Goal: Task Accomplishment & Management: Manage account settings

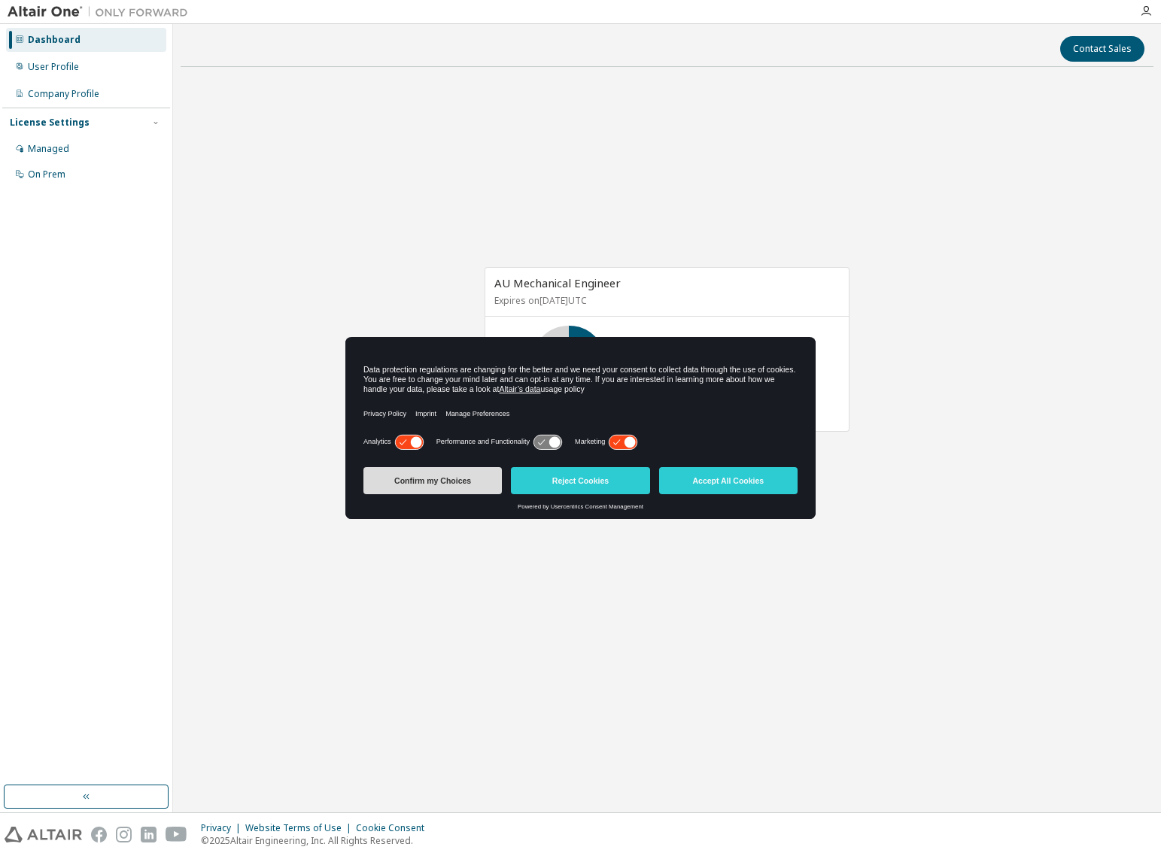
click at [421, 489] on button "Confirm my Choices" at bounding box center [432, 480] width 138 height 27
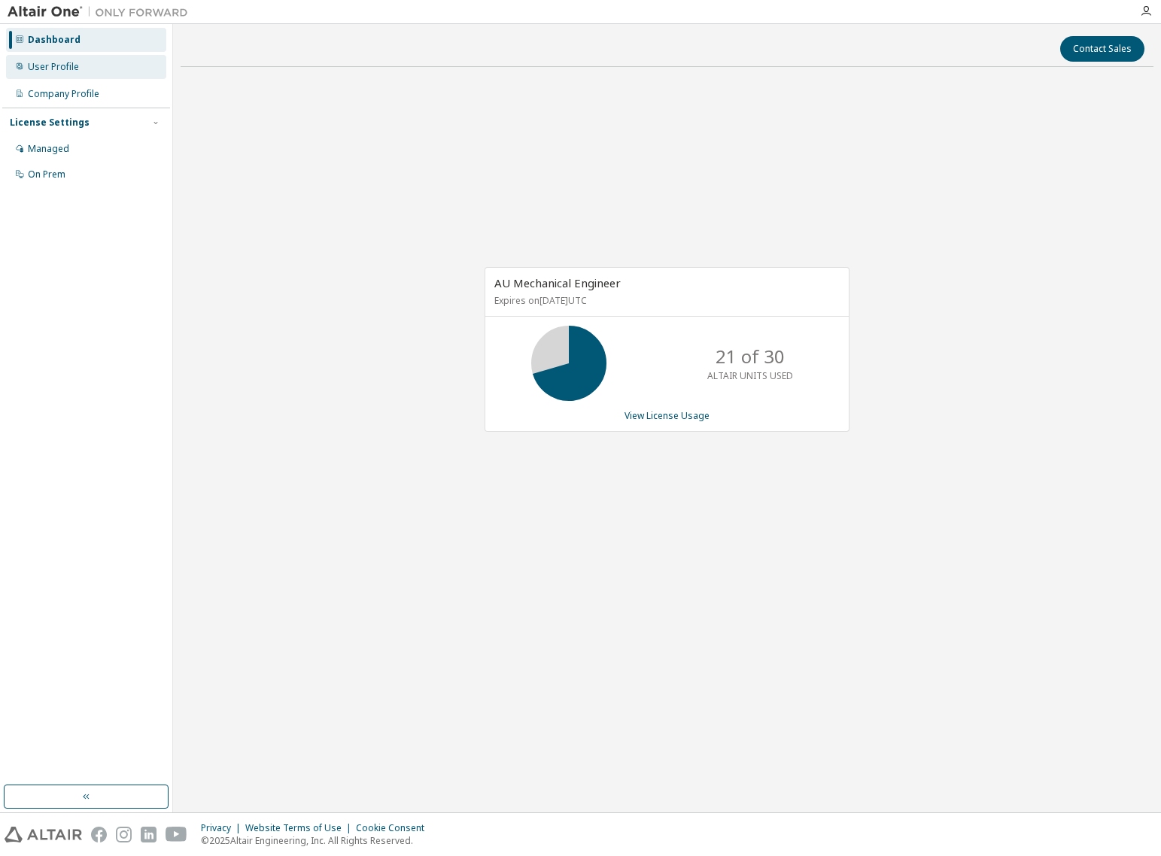
click at [54, 71] on div "User Profile" at bounding box center [53, 67] width 51 height 12
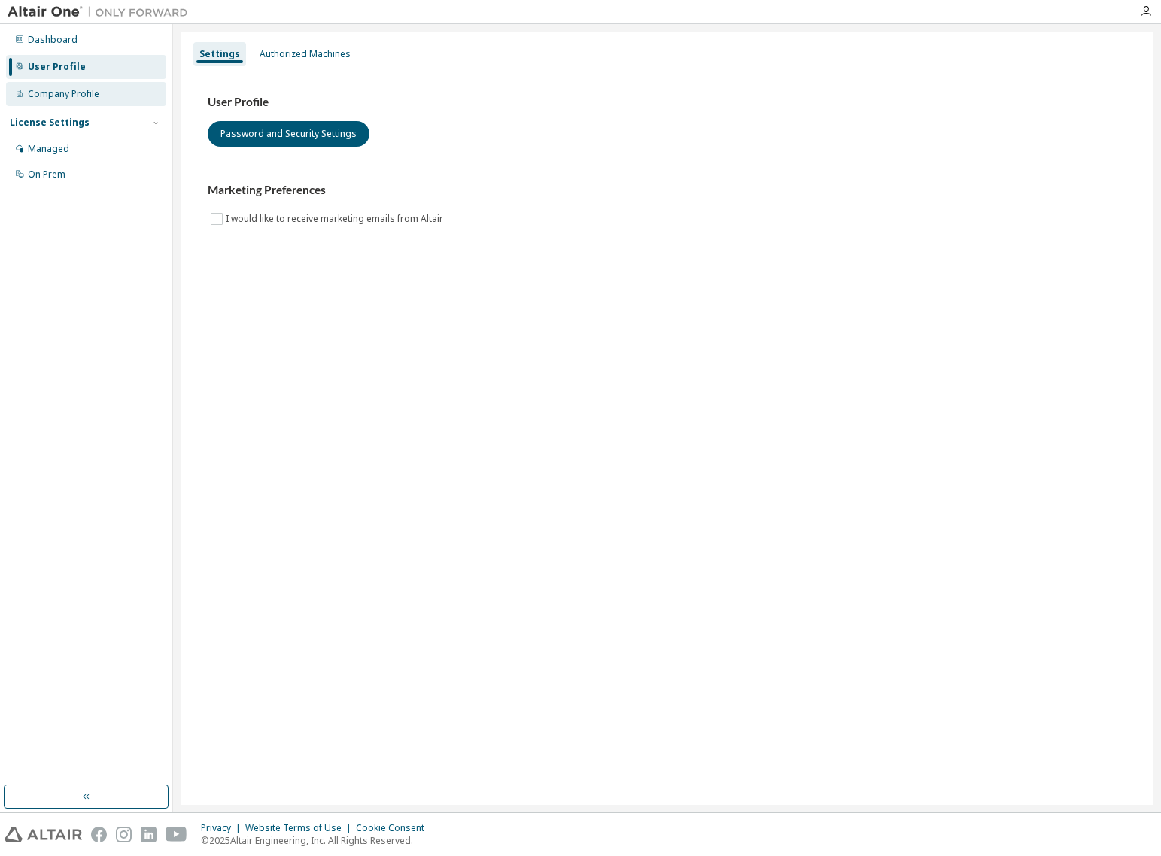
click at [88, 90] on div "Company Profile" at bounding box center [63, 94] width 71 height 12
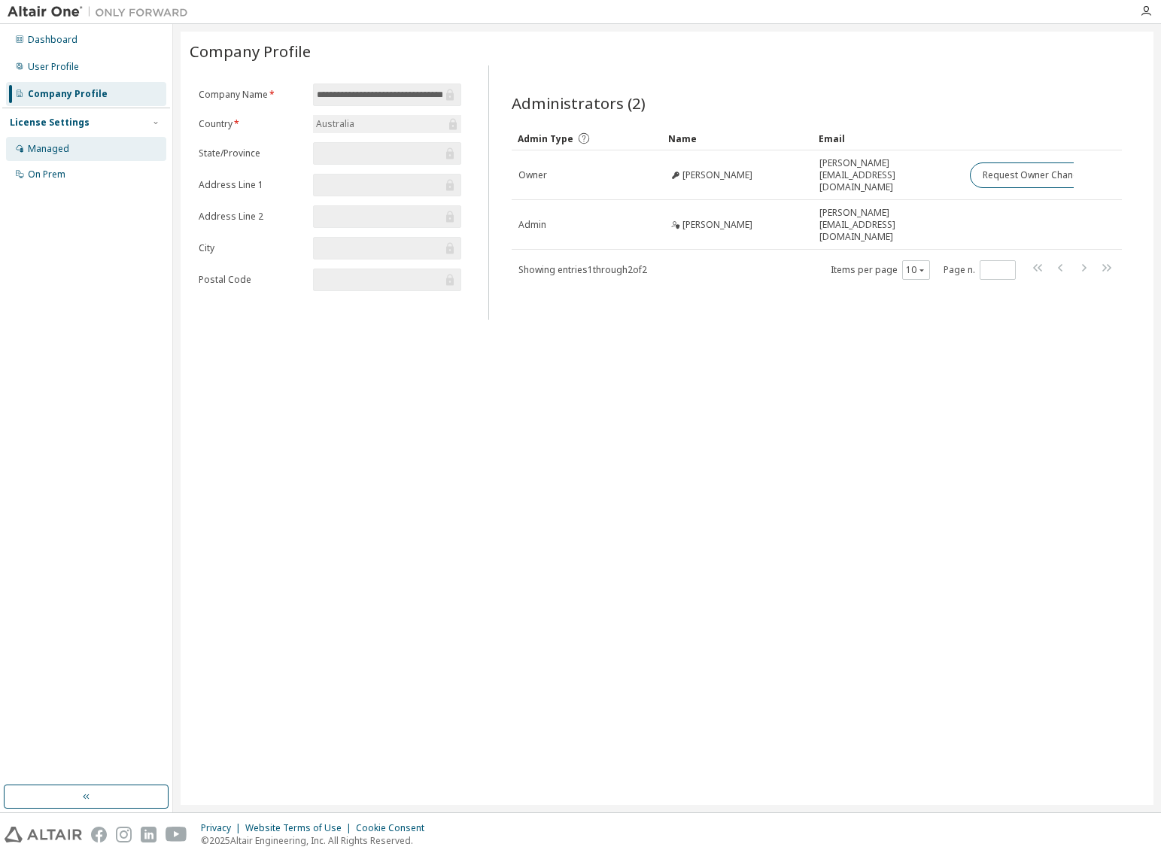
click at [111, 152] on div "Managed" at bounding box center [86, 149] width 160 height 24
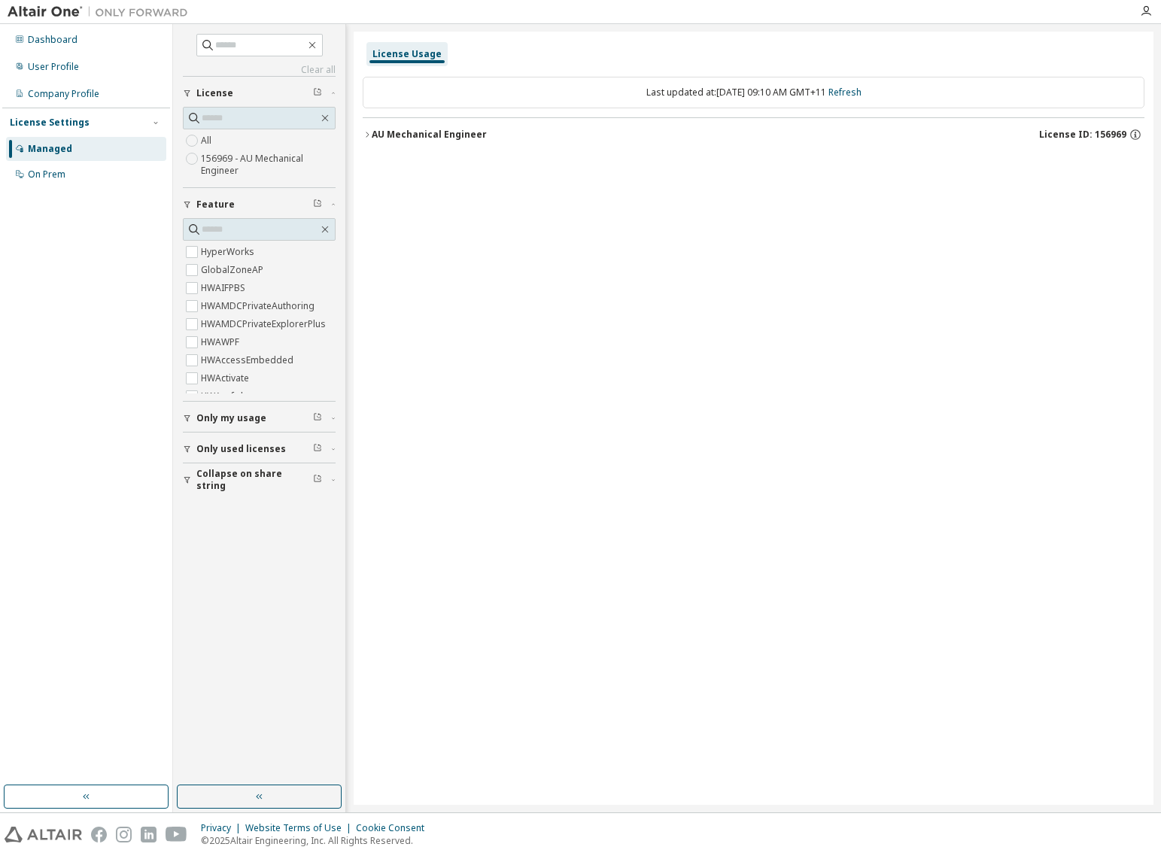
click at [207, 141] on label "All" at bounding box center [208, 141] width 14 height 18
click at [367, 138] on icon "button" at bounding box center [367, 134] width 9 height 9
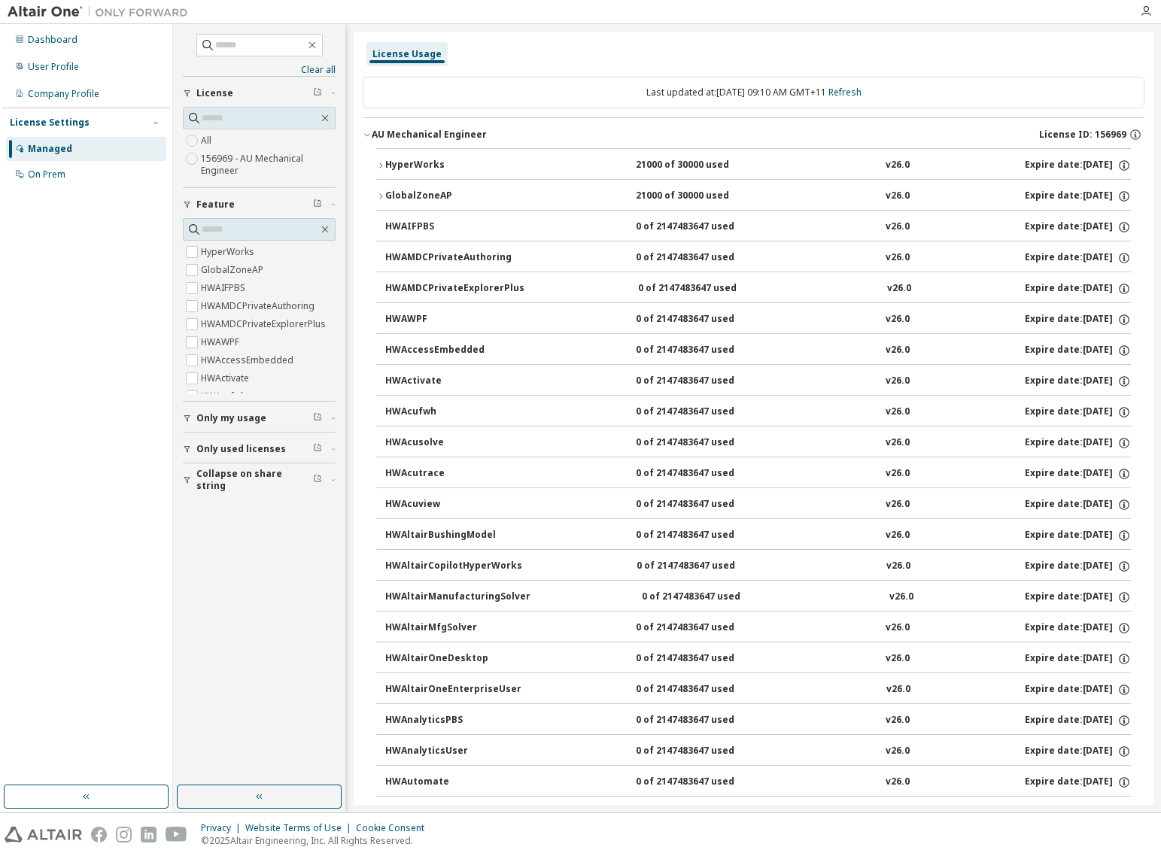
click at [368, 132] on icon "button" at bounding box center [367, 134] width 9 height 9
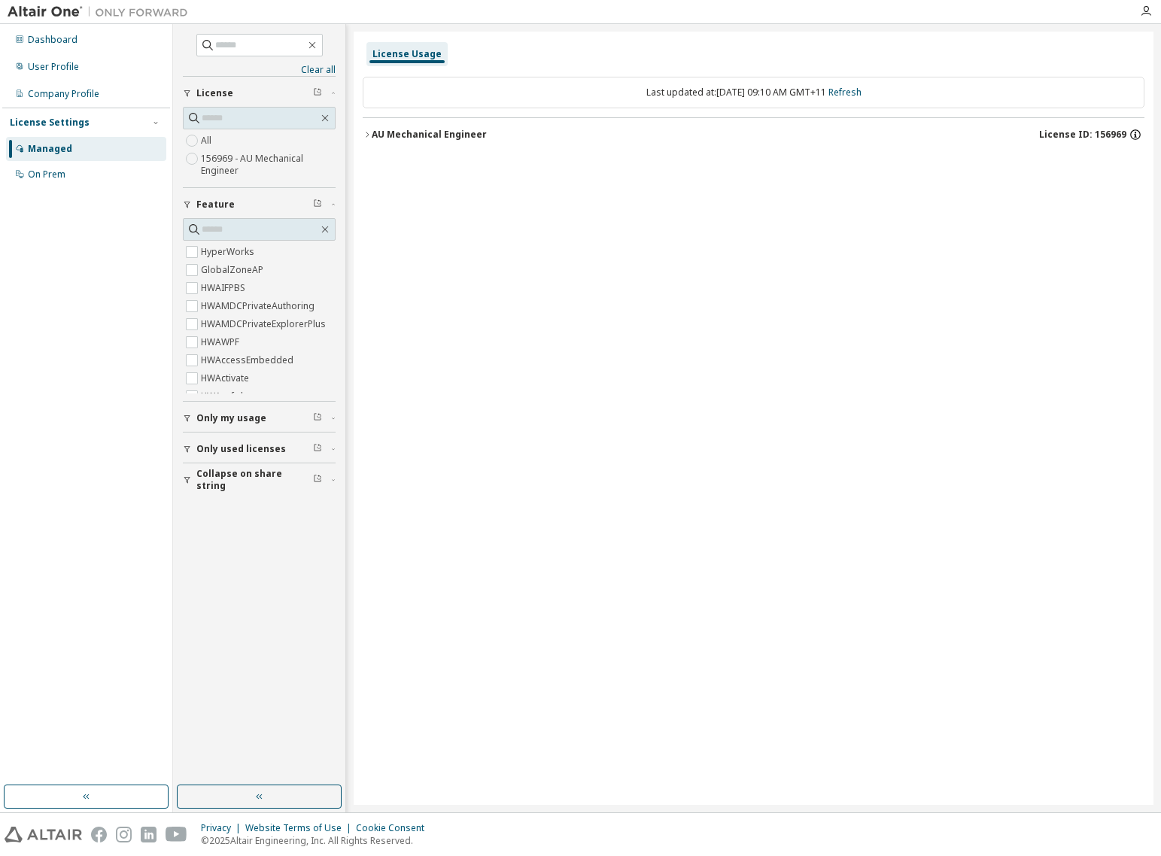
click at [1135, 132] on icon "button" at bounding box center [1136, 135] width 14 height 14
click at [713, 206] on div "License Usage Last updated at: Tue 2025-10-14 09:10 AM GMT+11 Refresh AU Mechan…" at bounding box center [754, 418] width 800 height 773
click at [367, 131] on icon "button" at bounding box center [367, 134] width 9 height 9
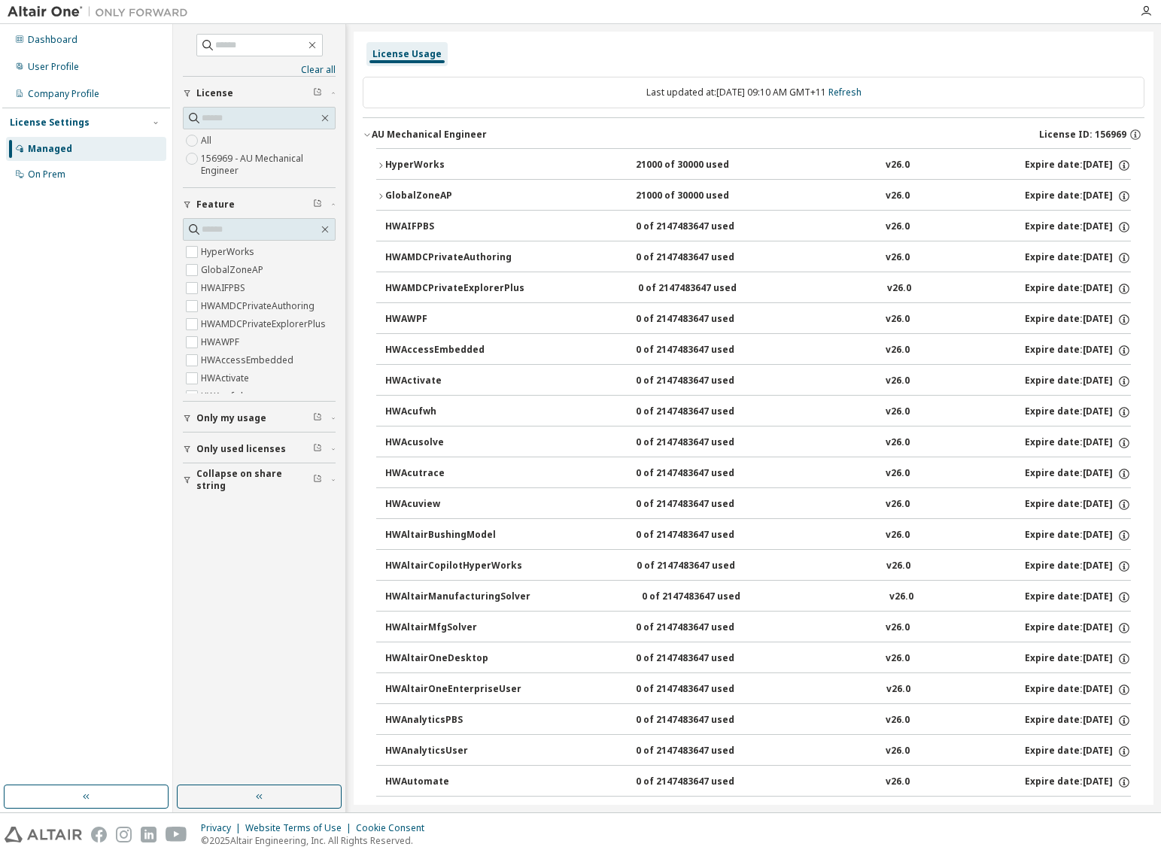
click at [381, 163] on icon "button" at bounding box center [380, 165] width 9 height 9
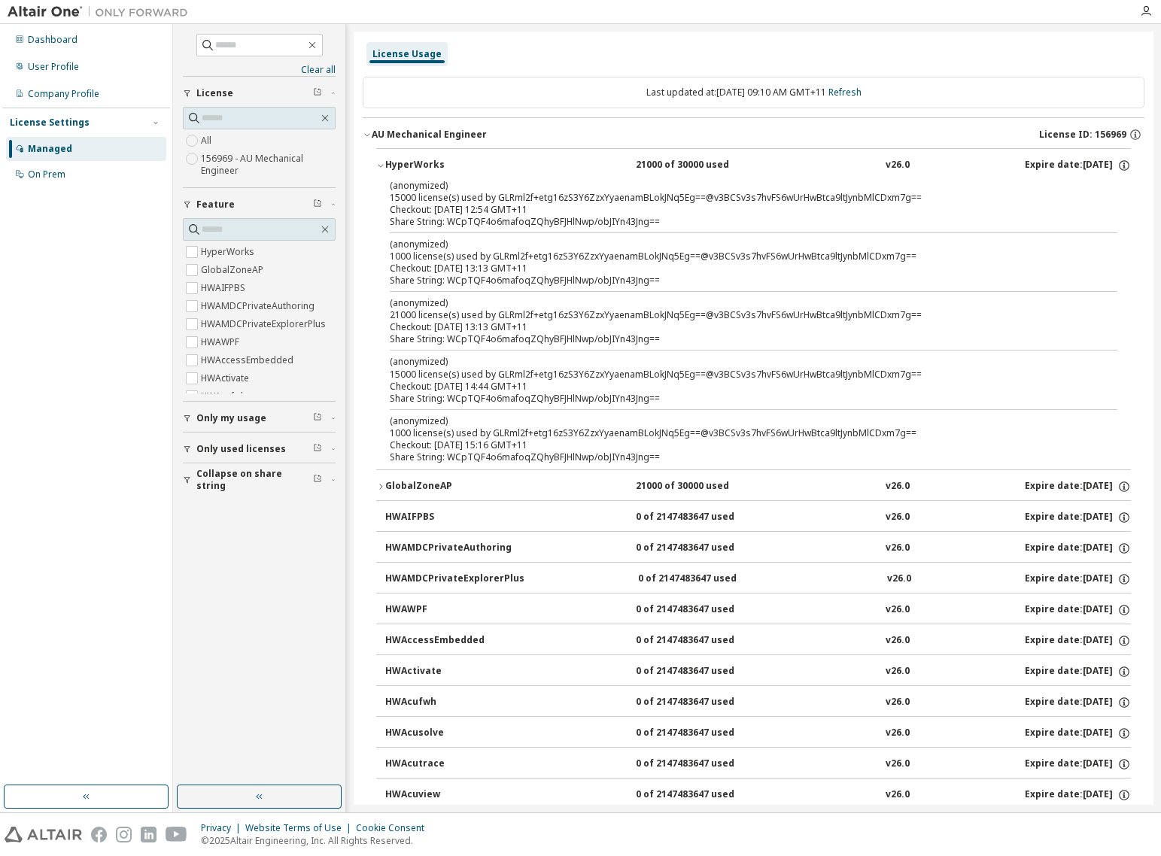
click at [382, 166] on icon "button" at bounding box center [380, 166] width 5 height 3
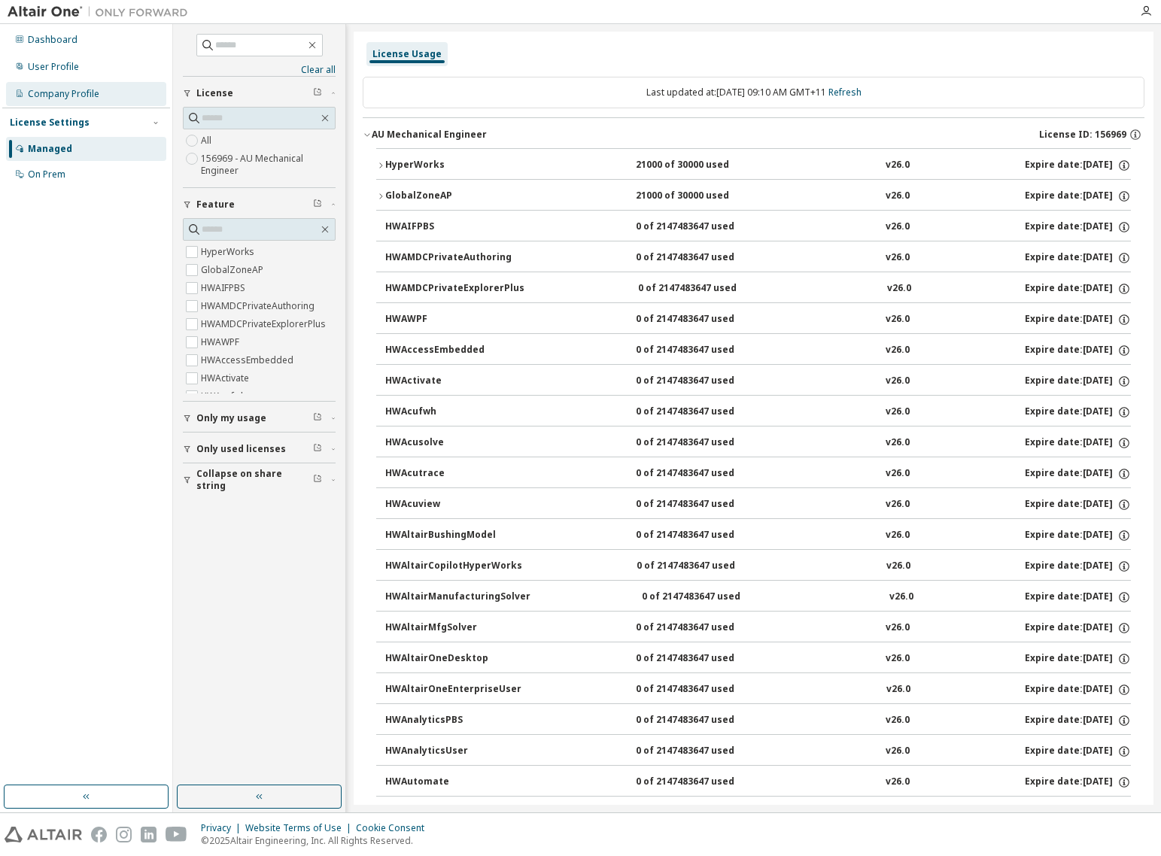
click at [65, 99] on div "Company Profile" at bounding box center [63, 94] width 71 height 12
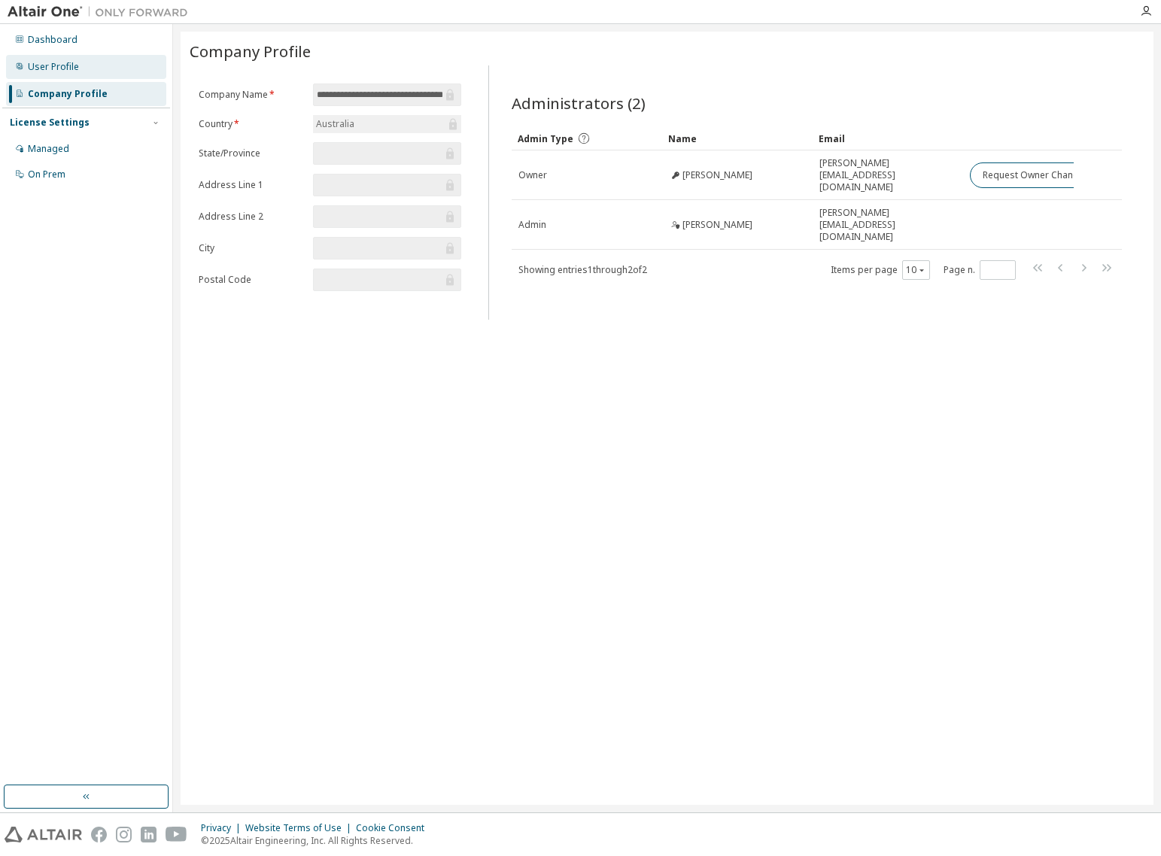
click at [69, 73] on div "User Profile" at bounding box center [86, 67] width 160 height 24
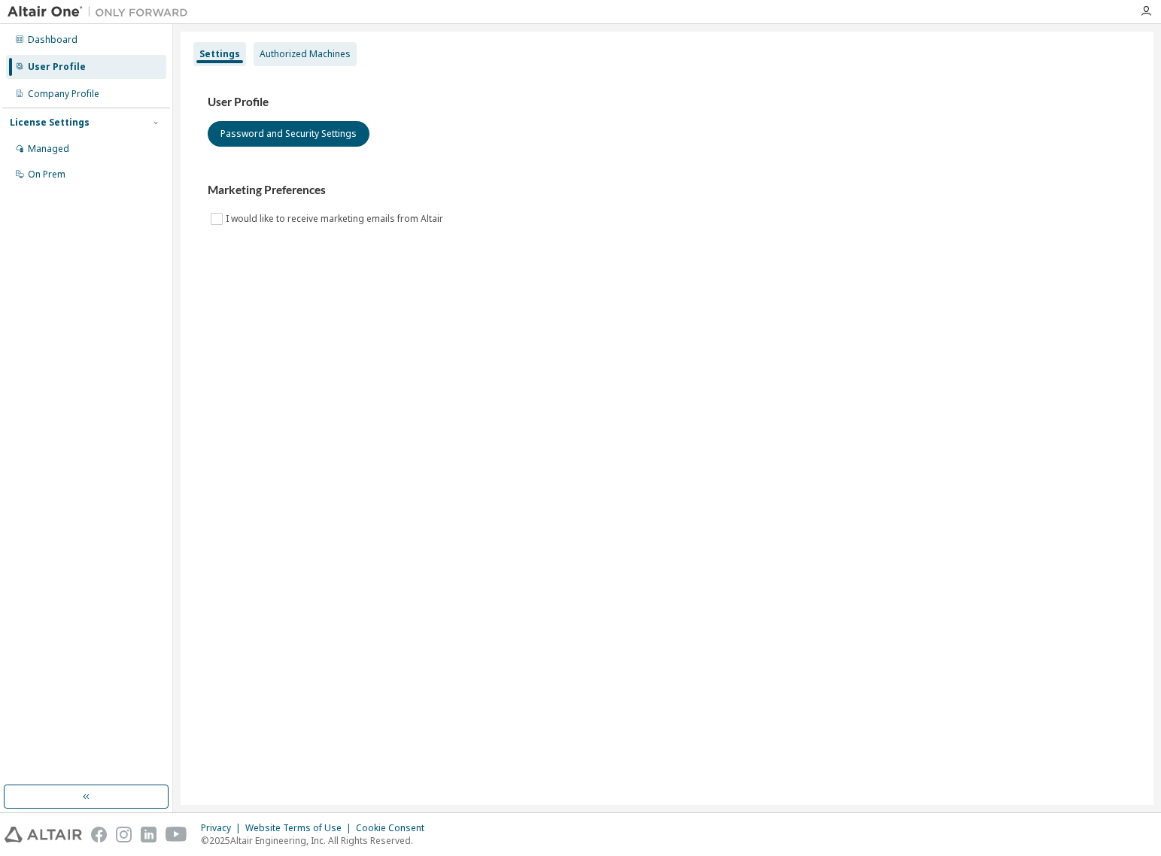
click at [285, 49] on div "Authorized Machines" at bounding box center [305, 54] width 91 height 12
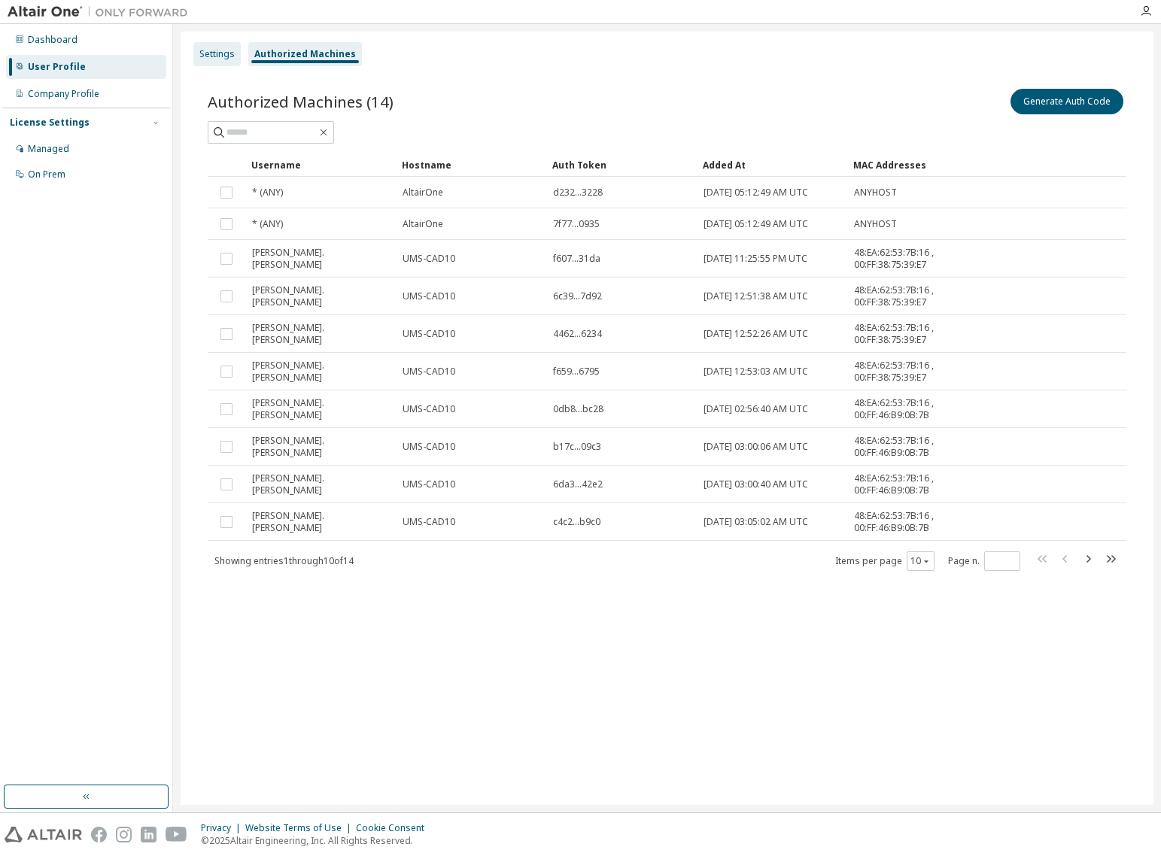
click at [227, 51] on div "Settings" at bounding box center [216, 54] width 35 height 12
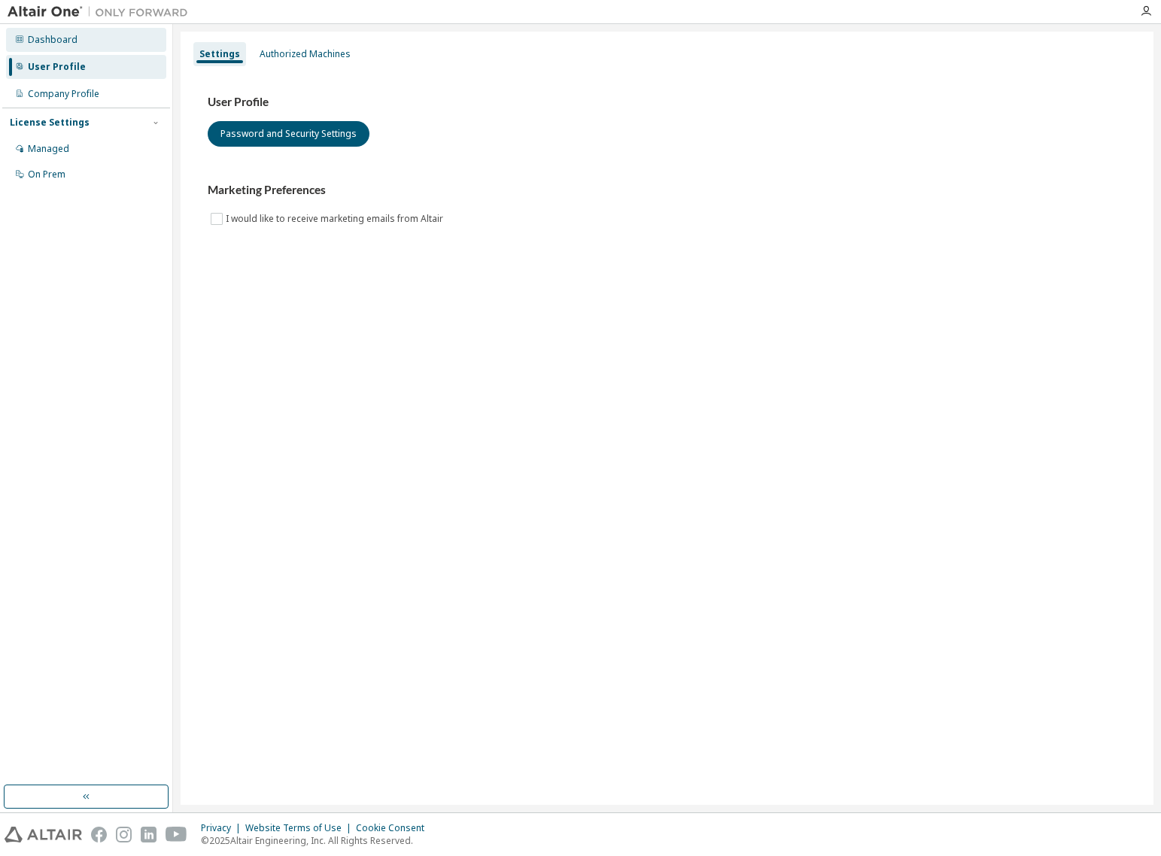
click at [60, 41] on div "Dashboard" at bounding box center [53, 40] width 50 height 12
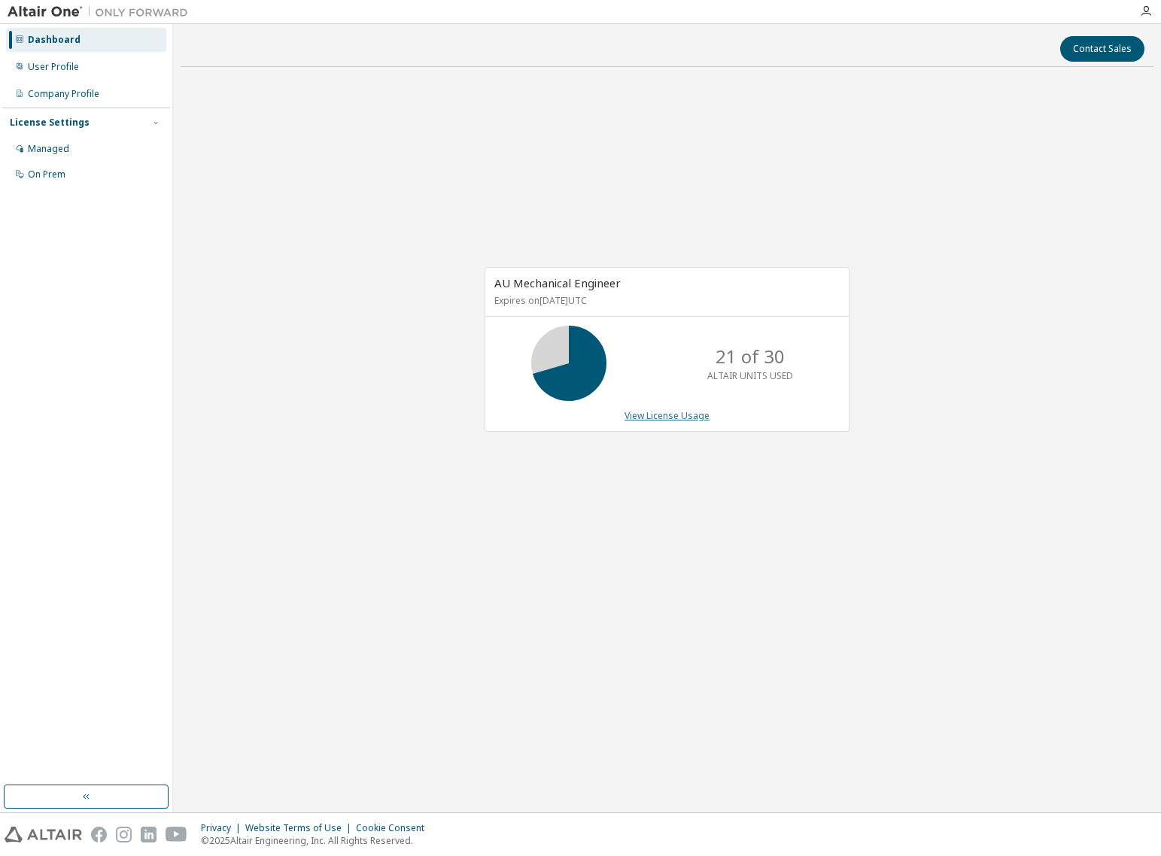
click at [679, 415] on link "View License Usage" at bounding box center [666, 415] width 85 height 13
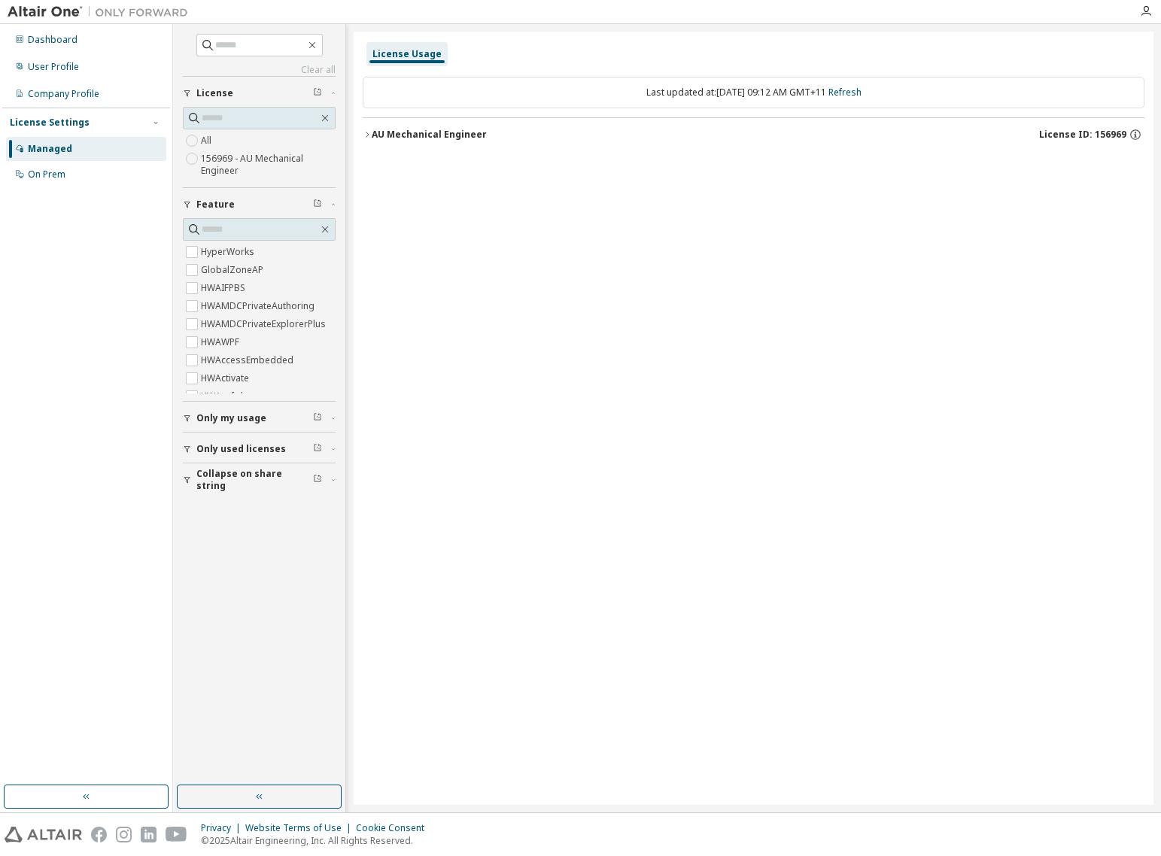
click at [368, 135] on icon "button" at bounding box center [367, 134] width 9 height 9
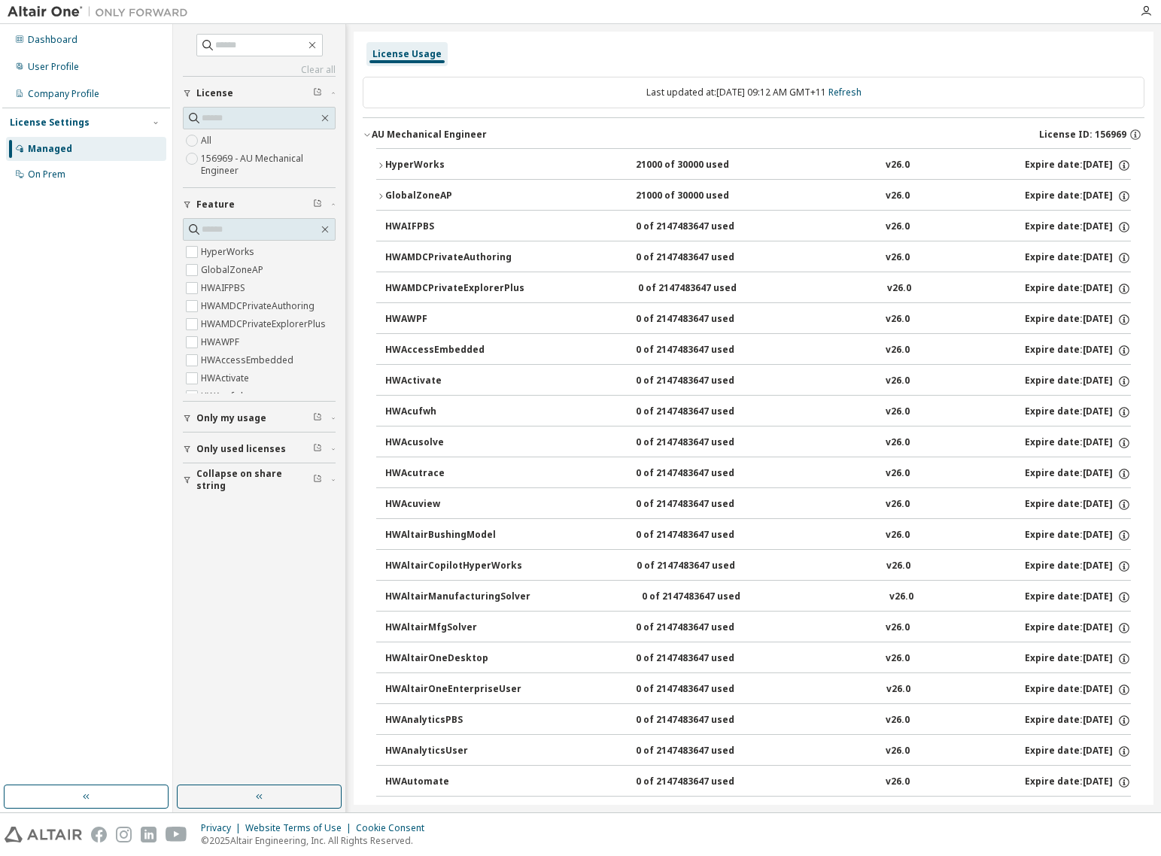
click at [368, 135] on icon "button" at bounding box center [367, 134] width 9 height 9
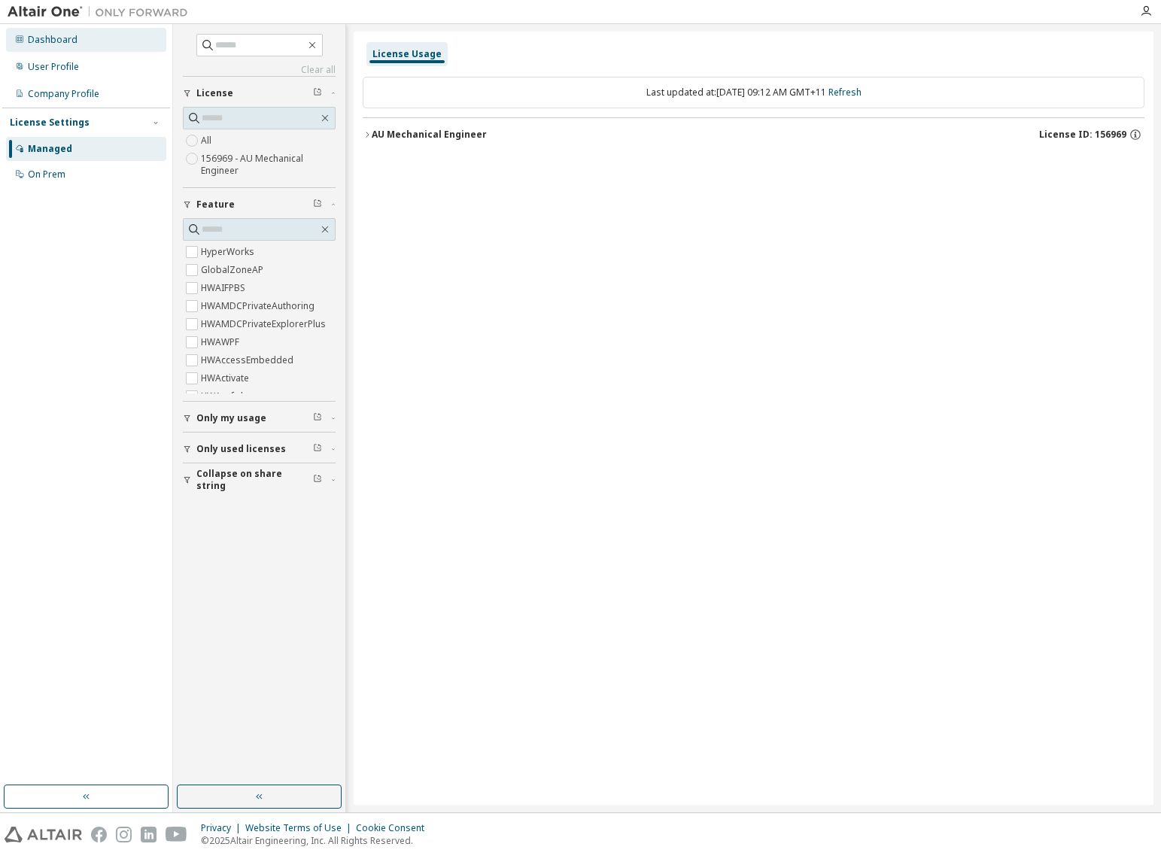
click at [80, 45] on div "Dashboard" at bounding box center [86, 40] width 160 height 24
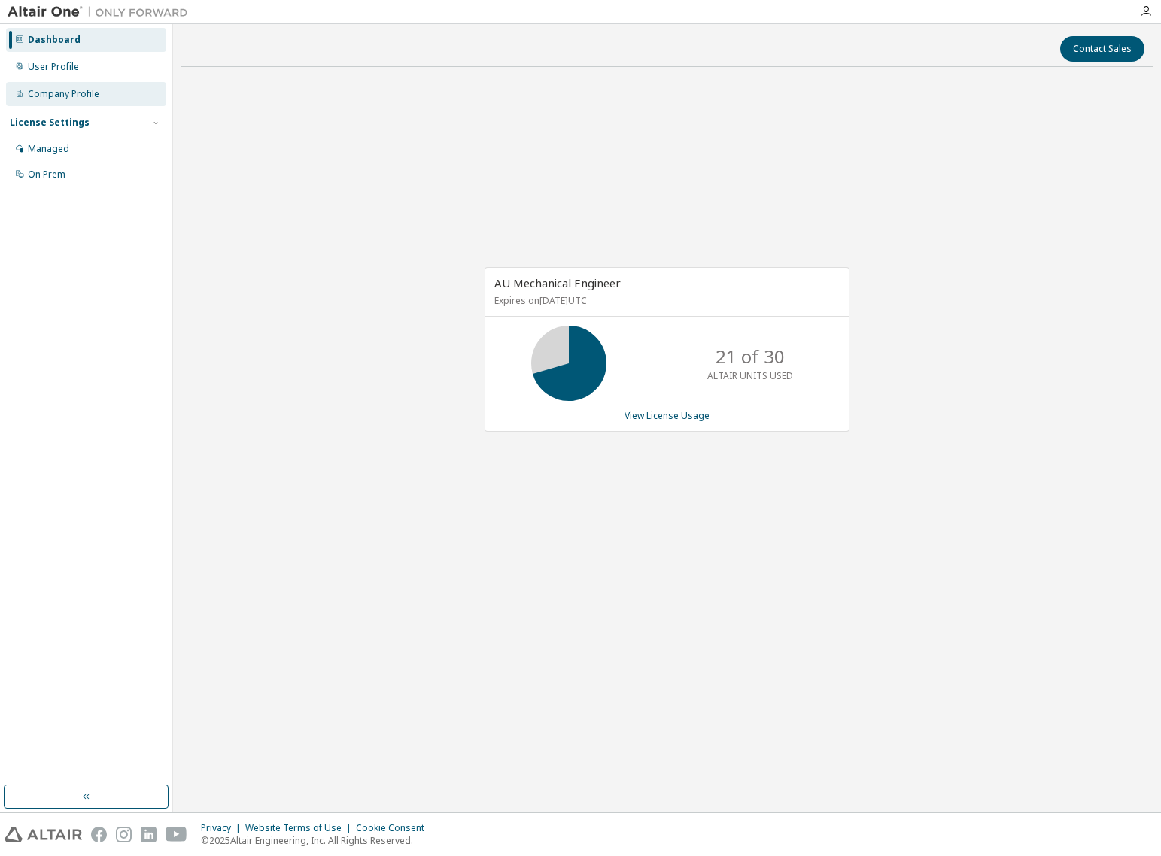
click at [85, 99] on div "Company Profile" at bounding box center [63, 94] width 71 height 12
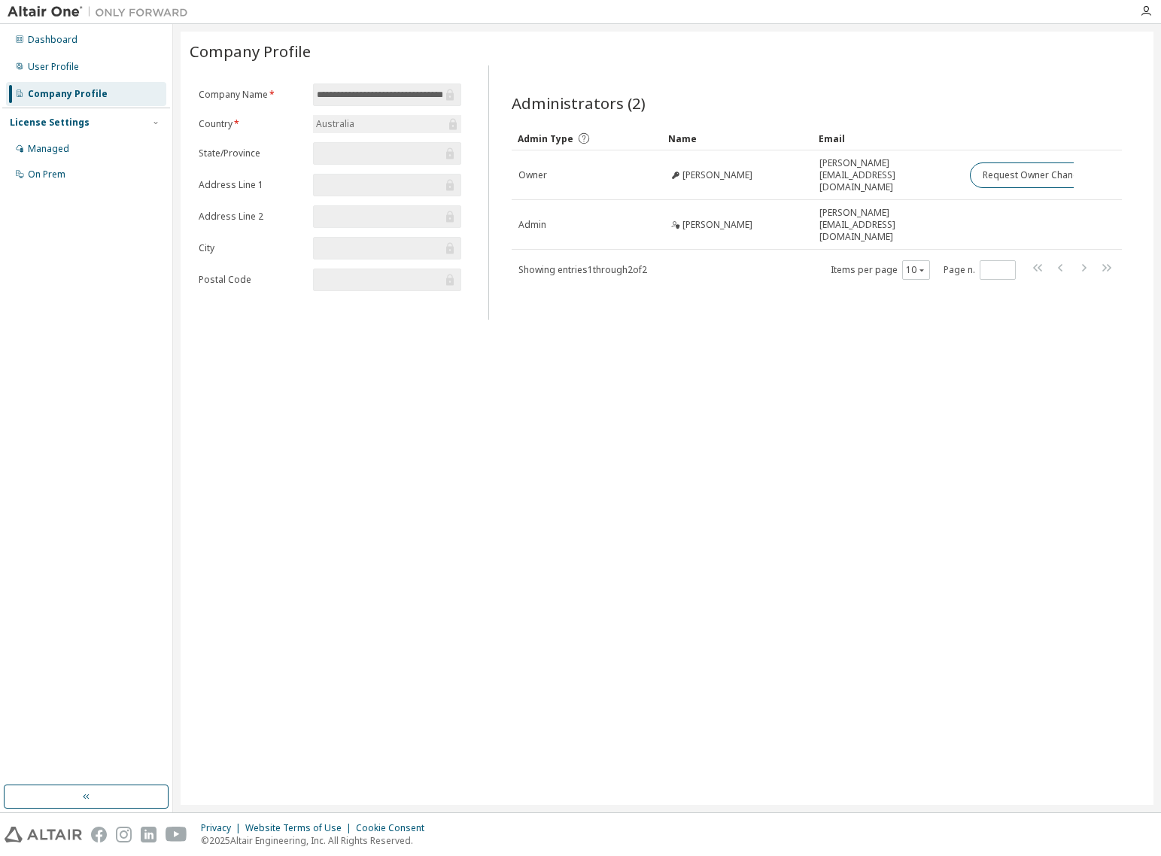
drag, startPoint x: 1163, startPoint y: 150, endPoint x: 1554, endPoint y: 163, distance: 390.7
click at [1160, 163] on html "**********" at bounding box center [580, 428] width 1161 height 856
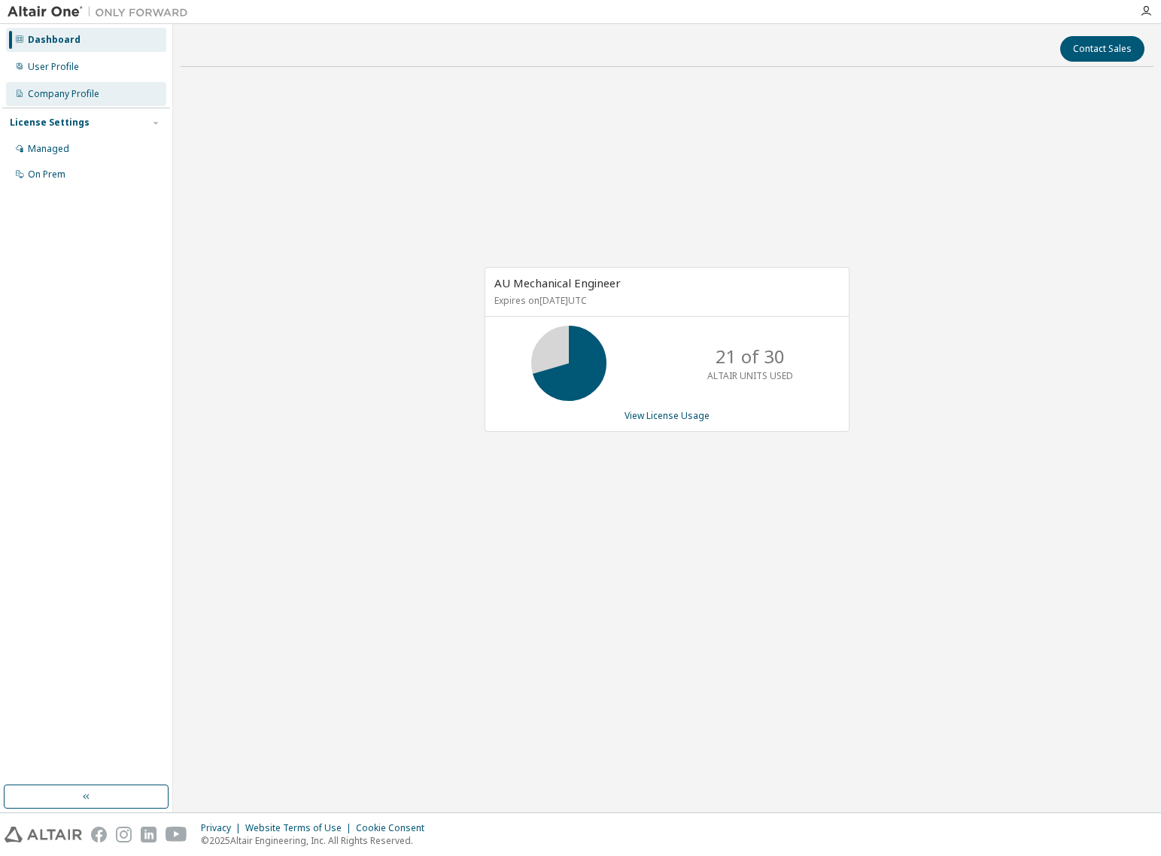
click at [69, 101] on div "Company Profile" at bounding box center [86, 94] width 160 height 24
